Goal: Transaction & Acquisition: Obtain resource

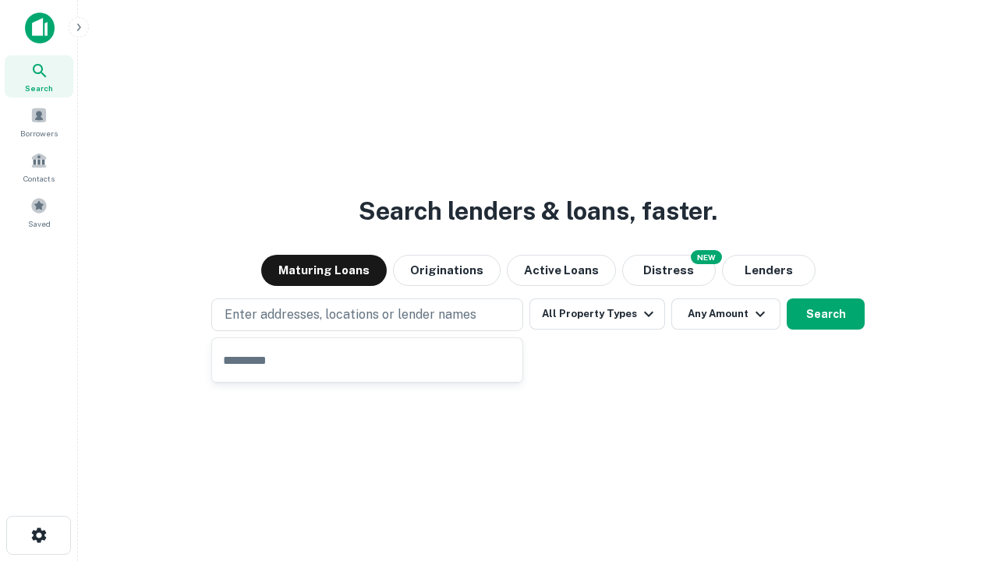
type input "**********"
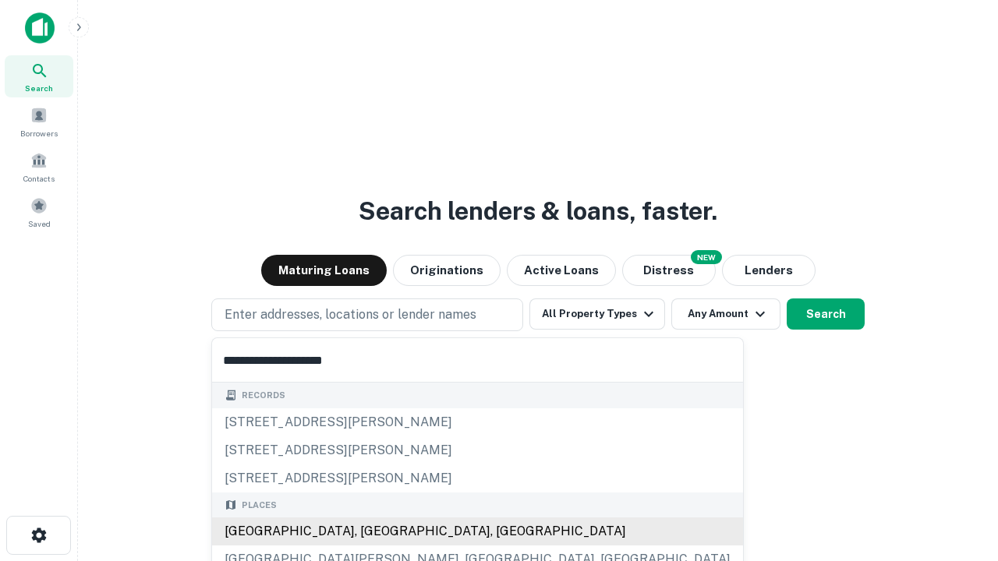
click at [373, 532] on div "[GEOGRAPHIC_DATA], [GEOGRAPHIC_DATA], [GEOGRAPHIC_DATA]" at bounding box center [477, 532] width 531 height 28
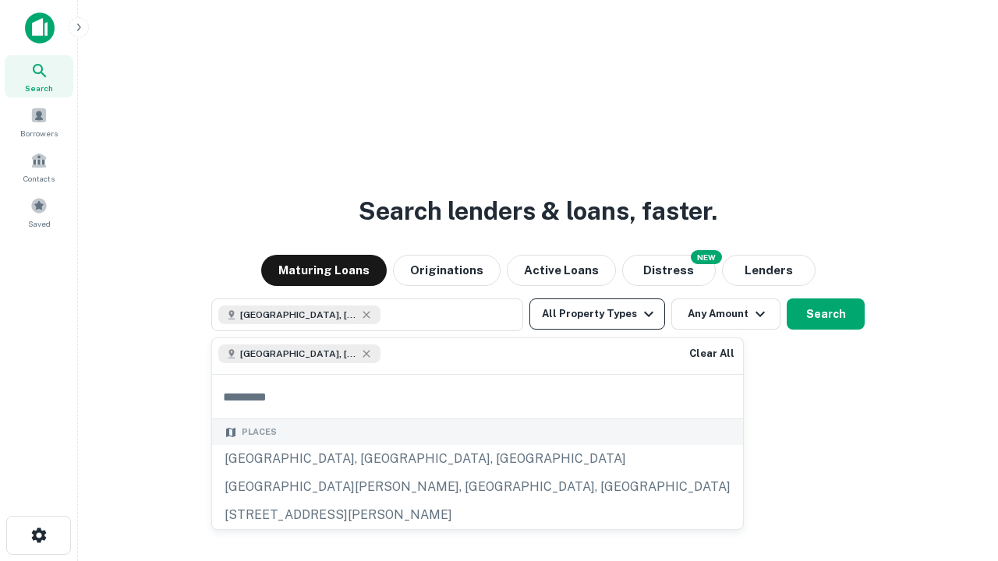
click at [597, 314] on button "All Property Types" at bounding box center [597, 314] width 136 height 31
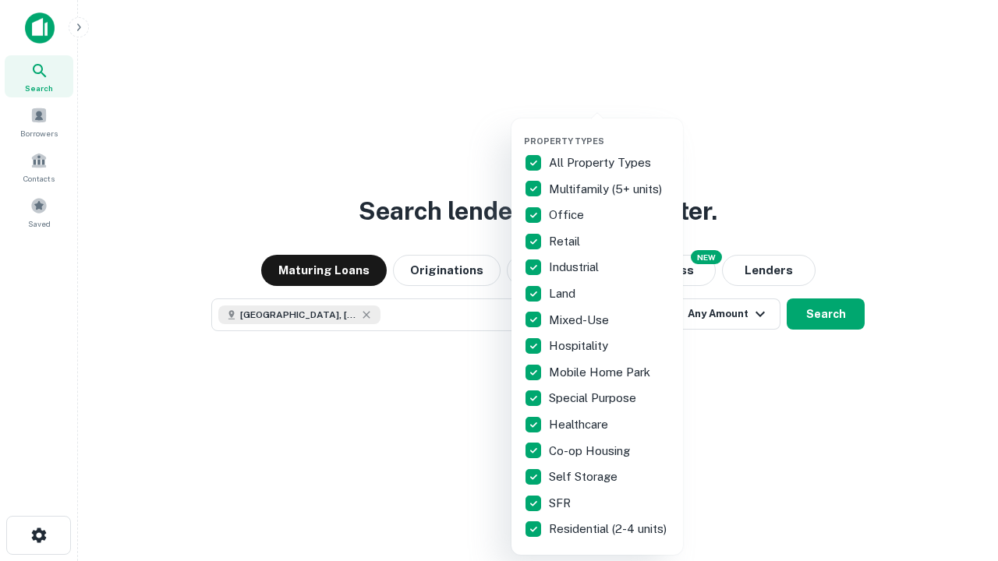
click at [610, 131] on button "button" at bounding box center [610, 131] width 172 height 1
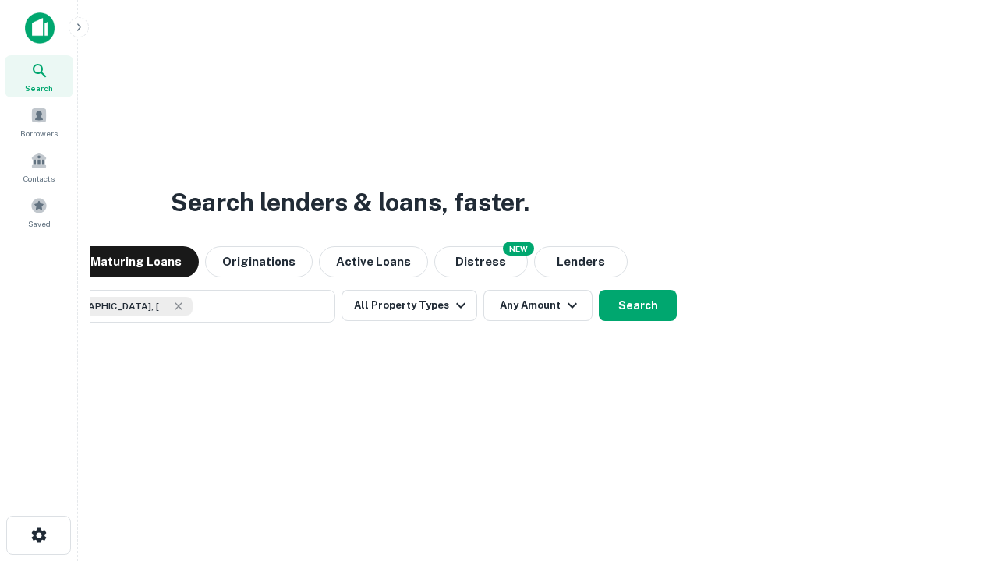
scroll to position [25, 0]
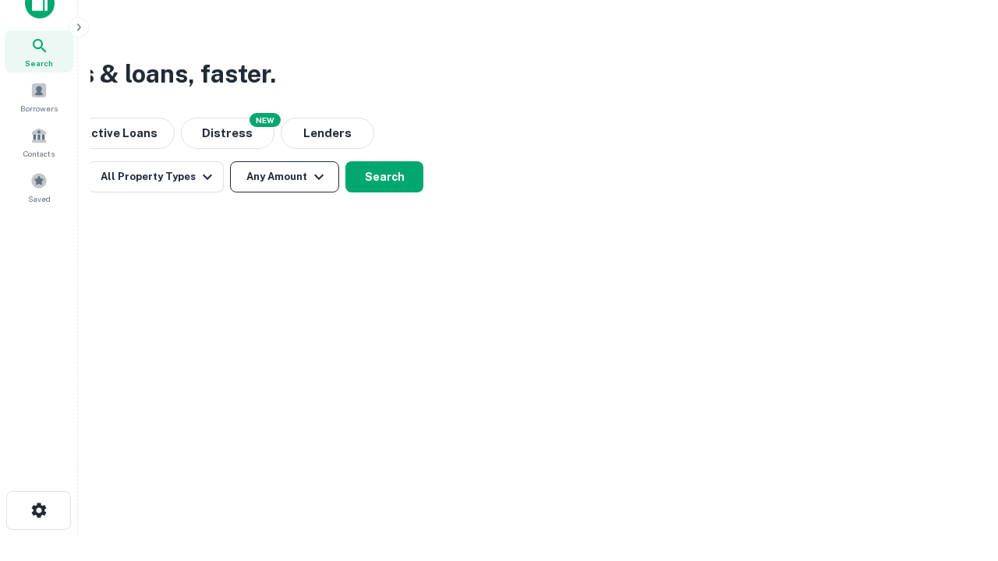
click at [285, 177] on button "Any Amount" at bounding box center [284, 176] width 109 height 31
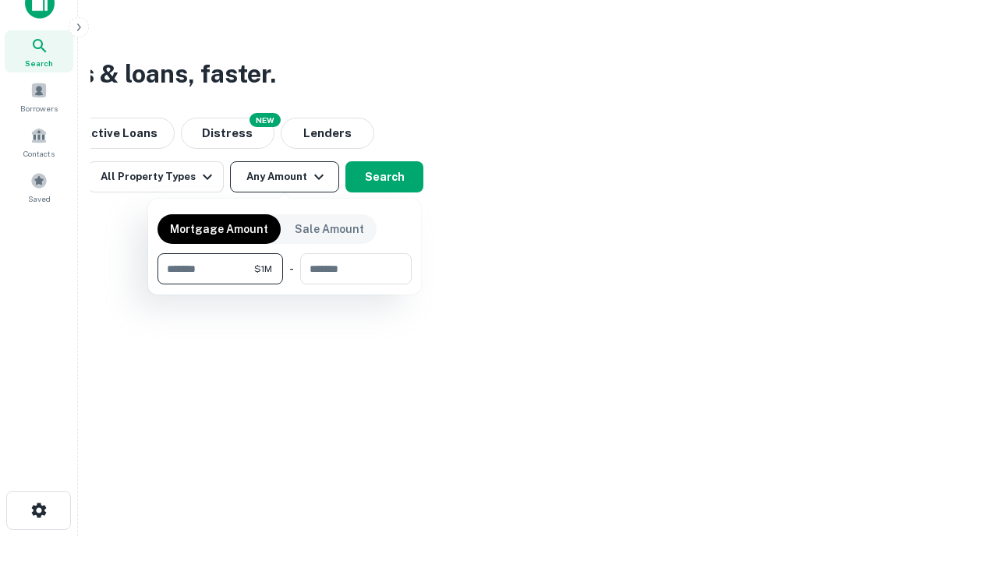
type input "*******"
click at [285, 285] on button "button" at bounding box center [284, 285] width 254 height 1
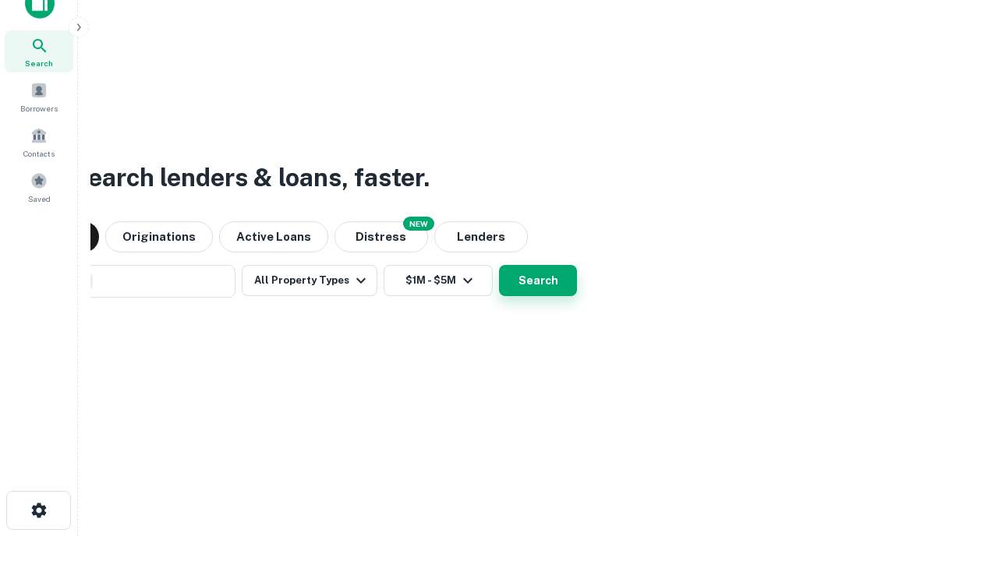
click at [499, 265] on button "Search" at bounding box center [538, 280] width 78 height 31
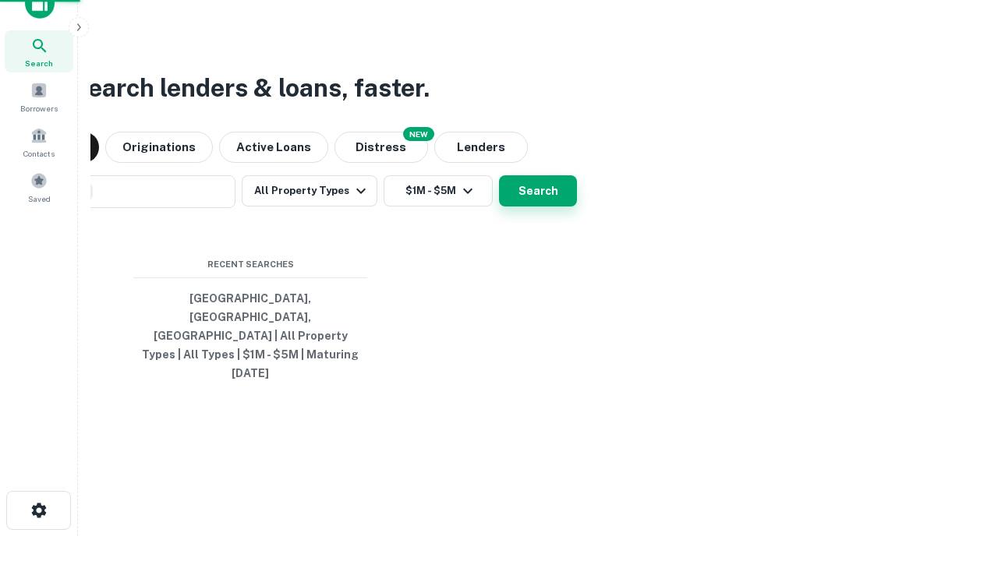
scroll to position [41, 441]
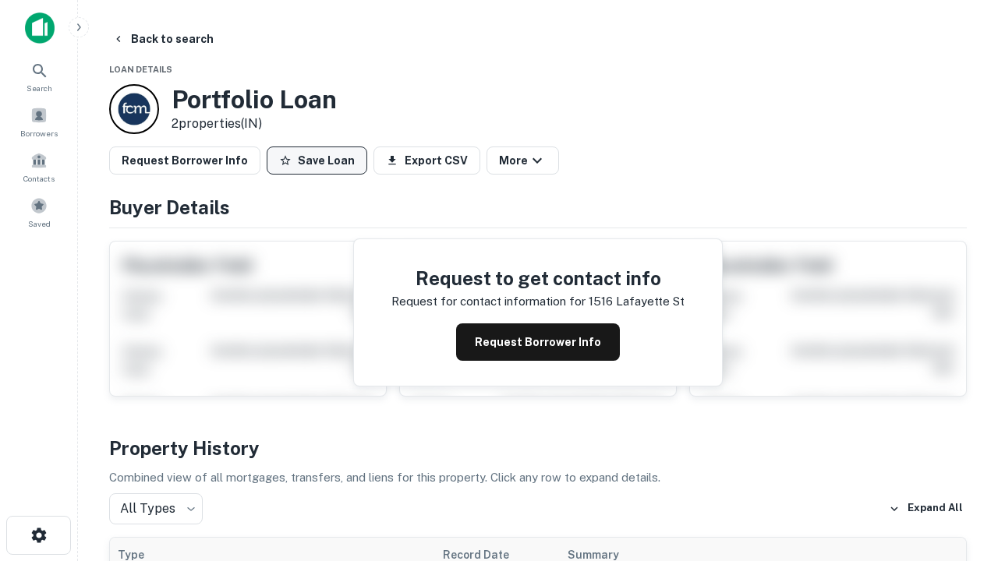
click at [317, 161] on button "Save Loan" at bounding box center [317, 161] width 101 height 28
click at [320, 161] on button "Loan Saved" at bounding box center [321, 161] width 108 height 28
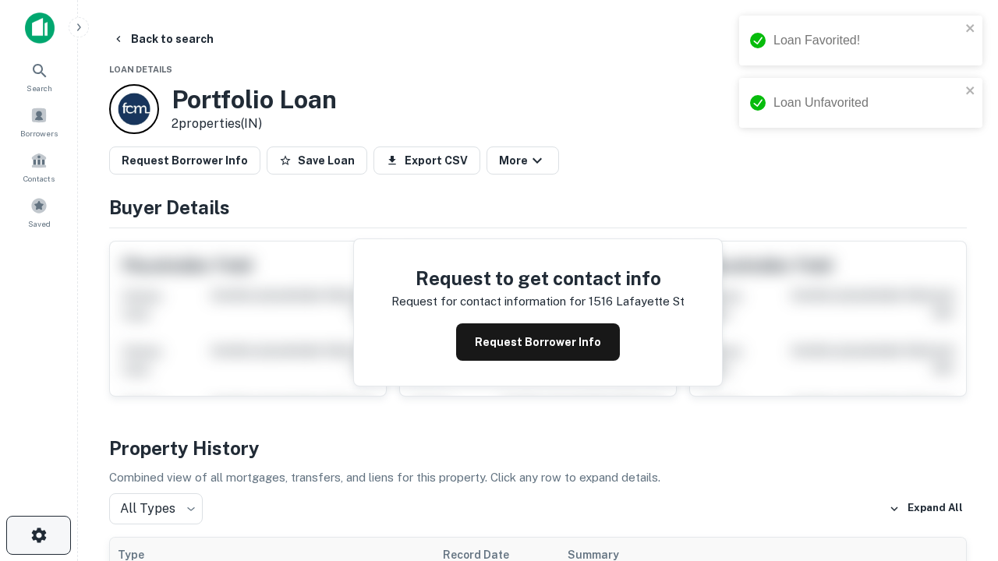
click at [38, 536] on icon "button" at bounding box center [39, 535] width 19 height 19
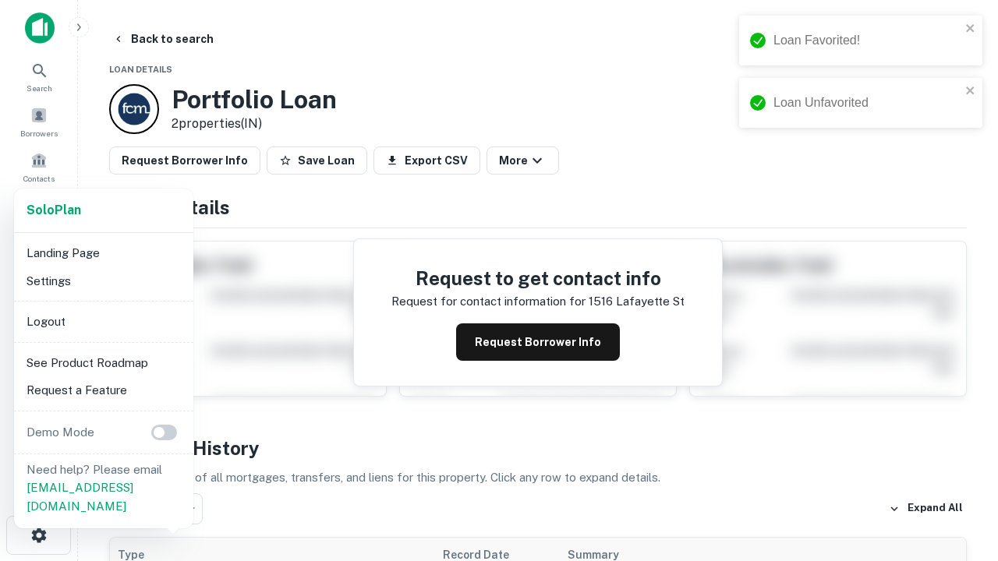
click at [103, 321] on li "Logout" at bounding box center [103, 322] width 167 height 28
